Goal: Information Seeking & Learning: Learn about a topic

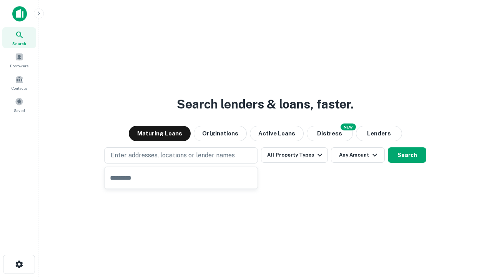
type input "**********"
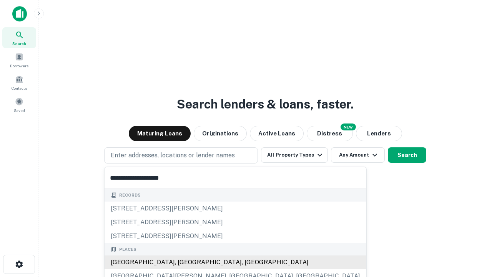
click at [184, 262] on div "[GEOGRAPHIC_DATA], [GEOGRAPHIC_DATA], [GEOGRAPHIC_DATA]" at bounding box center [236, 262] width 262 height 14
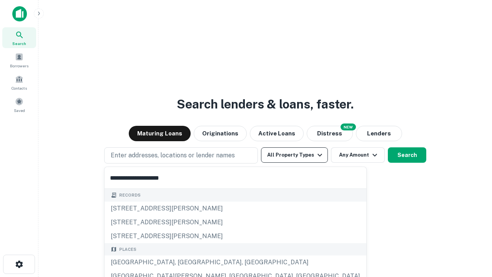
click at [294, 155] on button "All Property Types" at bounding box center [294, 154] width 67 height 15
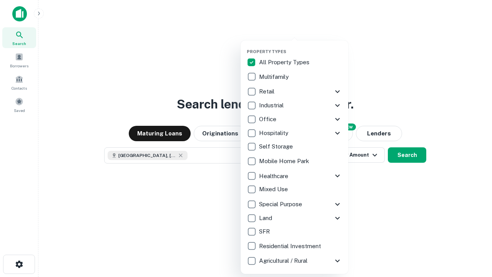
click at [300, 46] on button "button" at bounding box center [301, 46] width 108 height 0
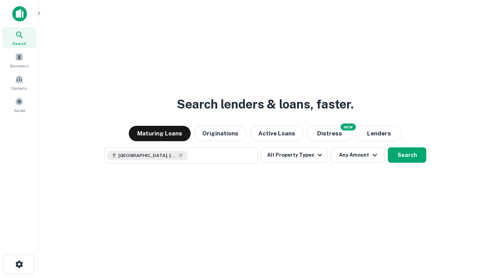
scroll to position [12, 0]
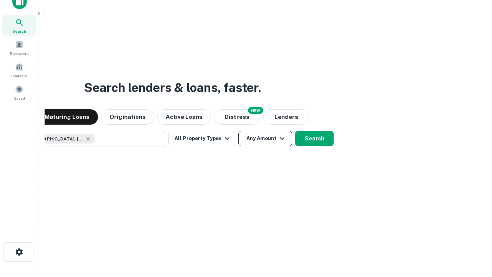
click at [238, 131] on button "Any Amount" at bounding box center [265, 138] width 54 height 15
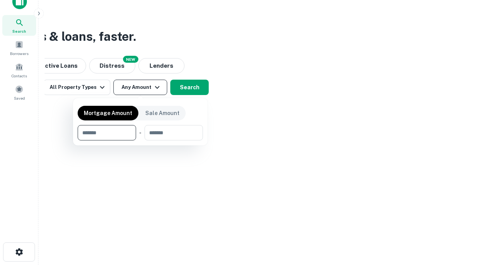
type input "*******"
click at [140, 140] on button "button" at bounding box center [140, 140] width 125 height 0
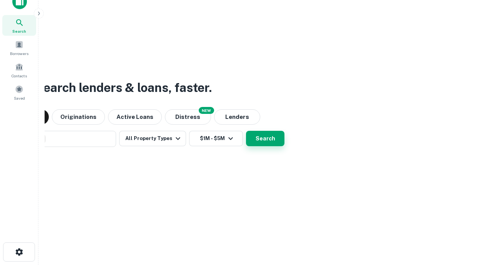
click at [246, 131] on button "Search" at bounding box center [265, 138] width 38 height 15
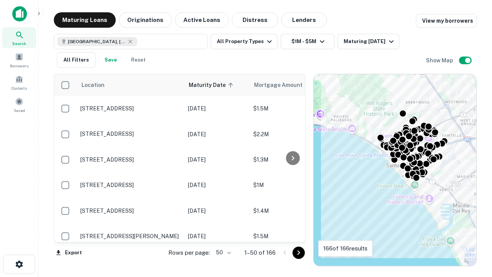
click at [222, 252] on body "Search Borrowers Contacts Saved Maturing Loans Originations Active Loans Distre…" at bounding box center [246, 138] width 492 height 277
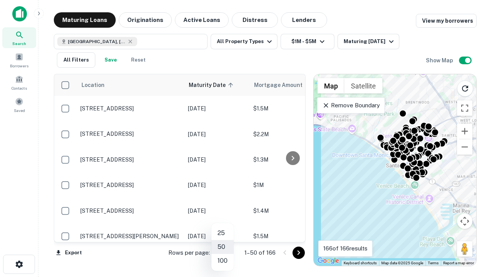
click at [222, 233] on li "25" at bounding box center [222, 233] width 22 height 14
